Goal: Task Accomplishment & Management: Use online tool/utility

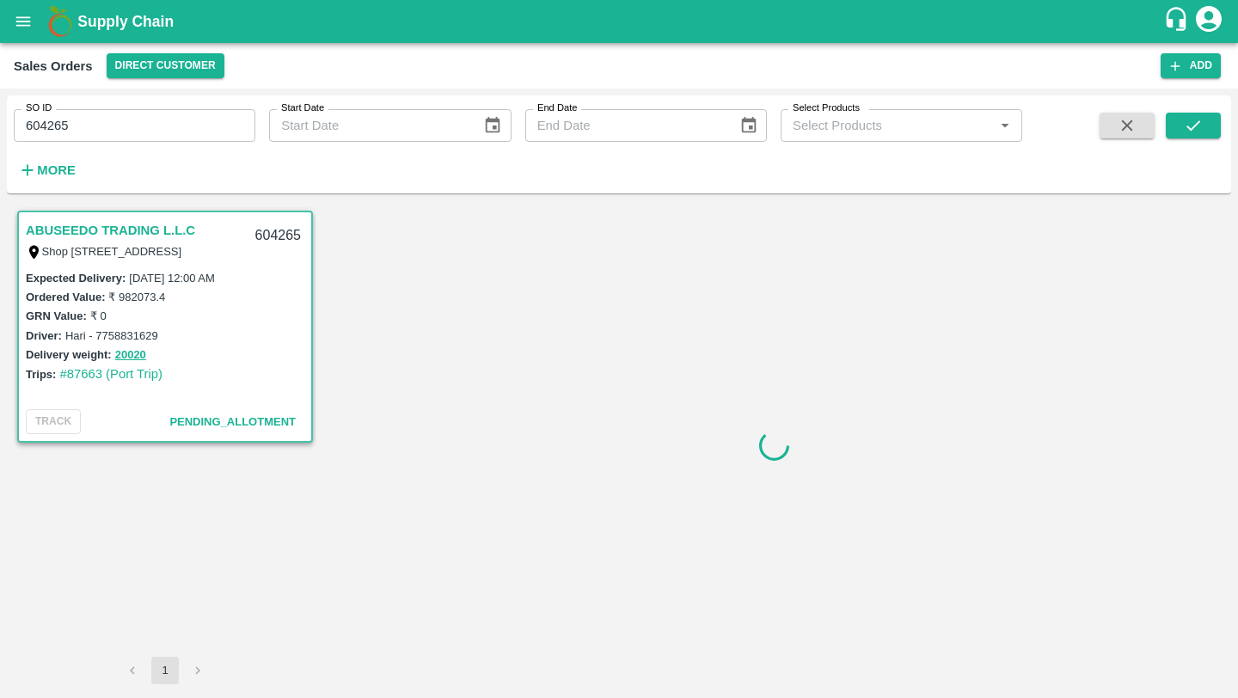
click at [40, 125] on input "604265" at bounding box center [135, 125] width 242 height 33
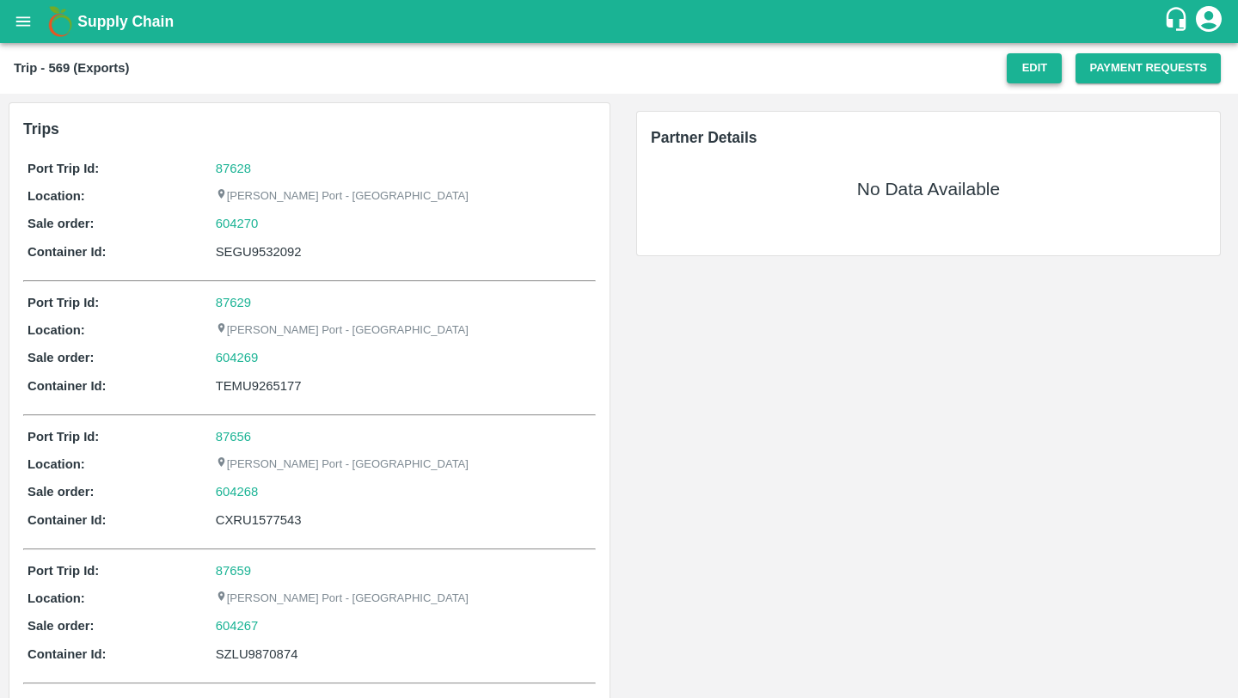
click at [817, 77] on button "Edit" at bounding box center [1034, 68] width 55 height 30
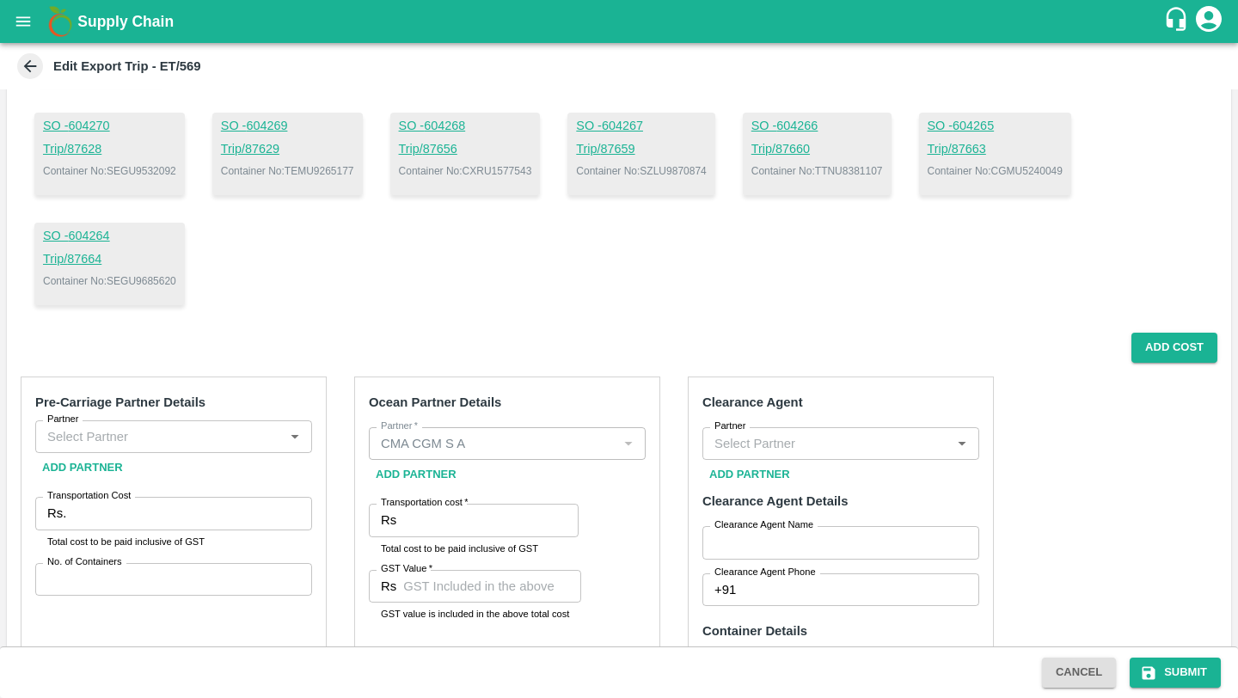
scroll to position [181, 0]
